Goal: Entertainment & Leisure: Consume media (video, audio)

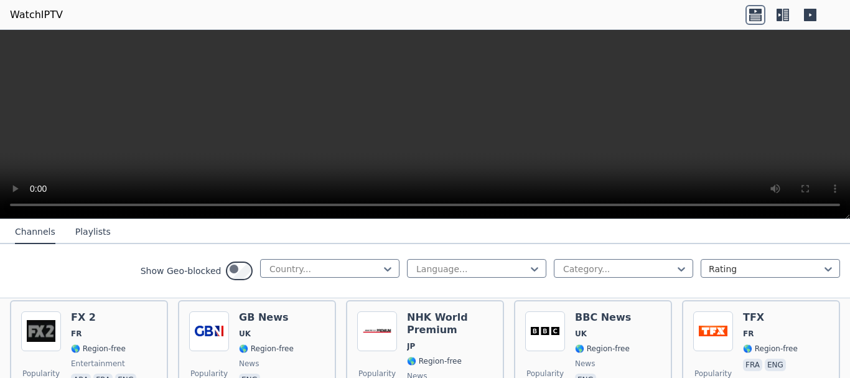
scroll to position [635, 0]
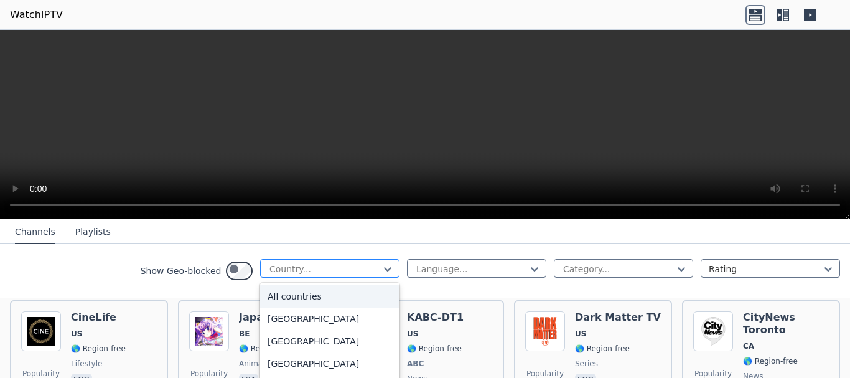
click at [268, 275] on div at bounding box center [324, 269] width 113 height 12
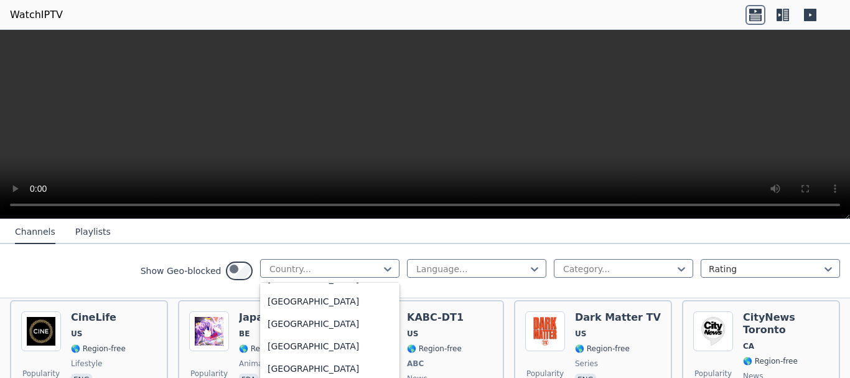
scroll to position [3050, 0]
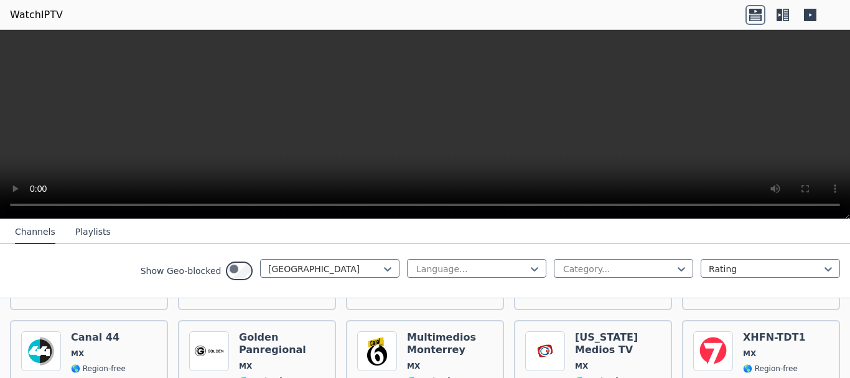
scroll to position [187, 0]
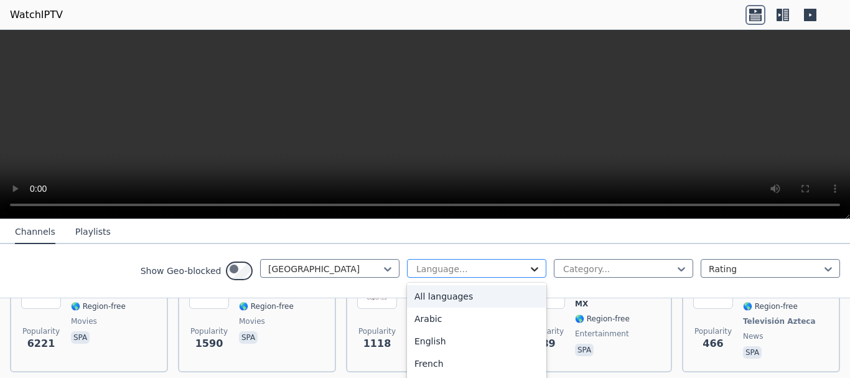
click at [528, 275] on icon at bounding box center [534, 269] width 12 height 12
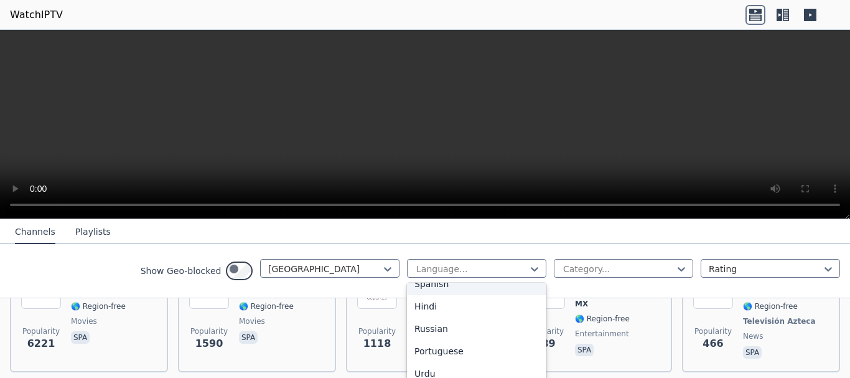
click at [407, 295] on div "Spanish" at bounding box center [476, 284] width 139 height 22
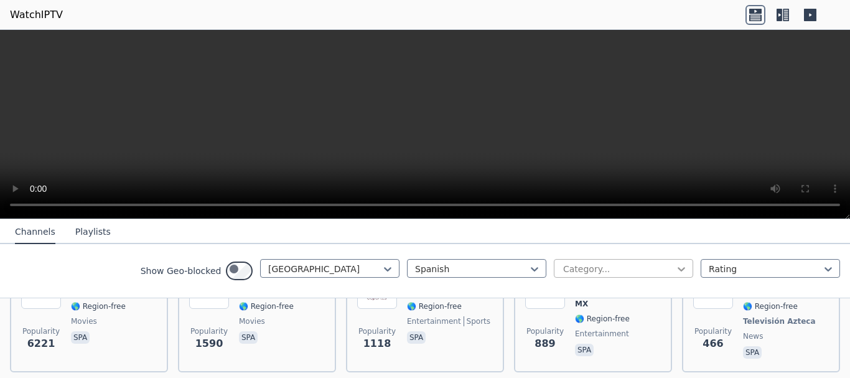
click at [675, 275] on icon at bounding box center [681, 269] width 12 height 12
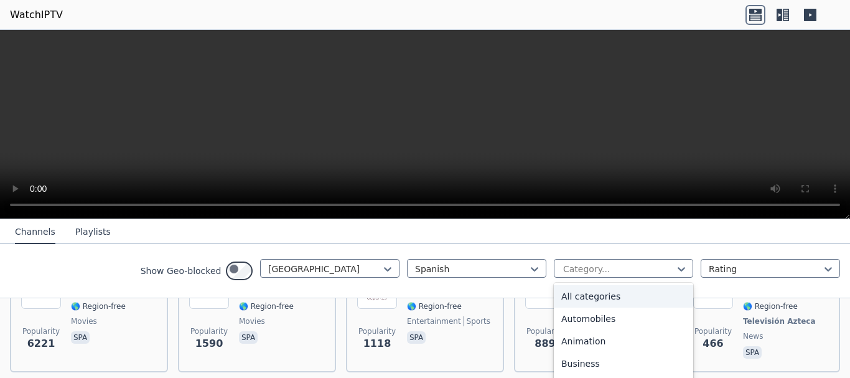
click at [554, 307] on div "All categories" at bounding box center [623, 296] width 139 height 22
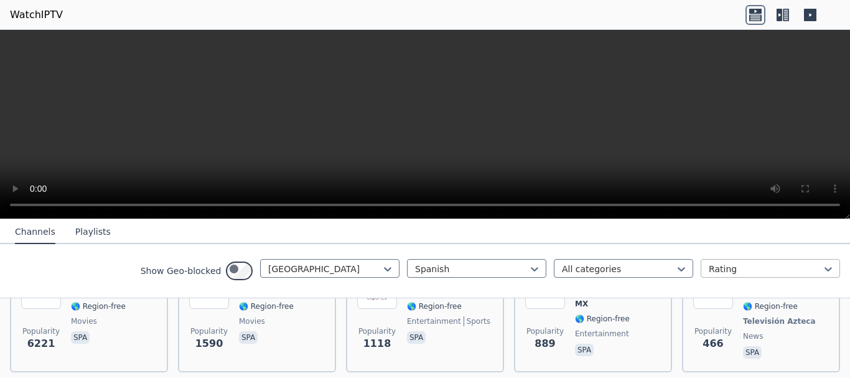
click at [801, 275] on div at bounding box center [765, 269] width 113 height 12
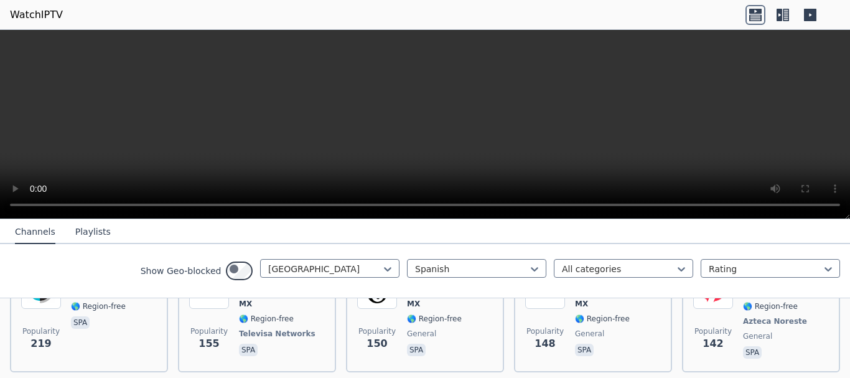
scroll to position [373, 0]
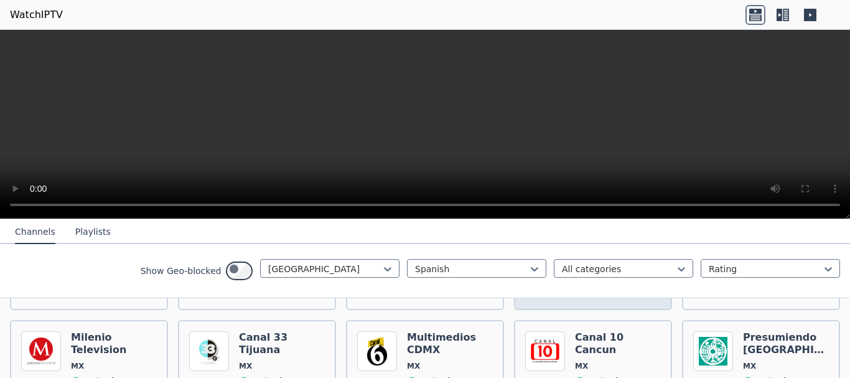
click at [564, 246] on img at bounding box center [545, 227] width 40 height 40
click at [457, 261] on span "🌎 Region-free" at bounding box center [434, 256] width 55 height 10
